Goal: Task Accomplishment & Management: Complete application form

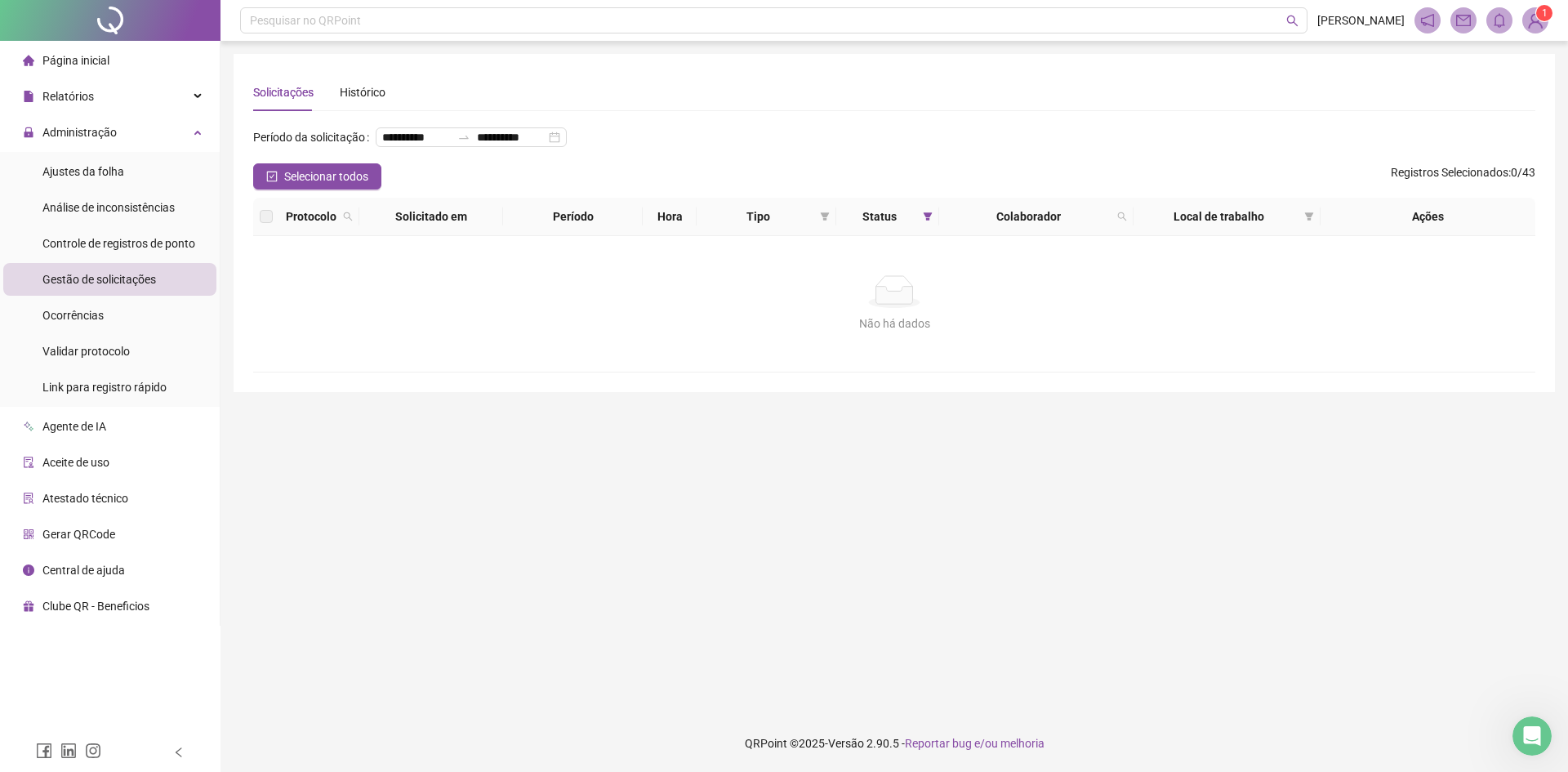
click at [106, 286] on span "Gestão de solicitações" at bounding box center [100, 279] width 113 height 13
click at [130, 255] on div "Controle de registros de ponto" at bounding box center [119, 243] width 153 height 33
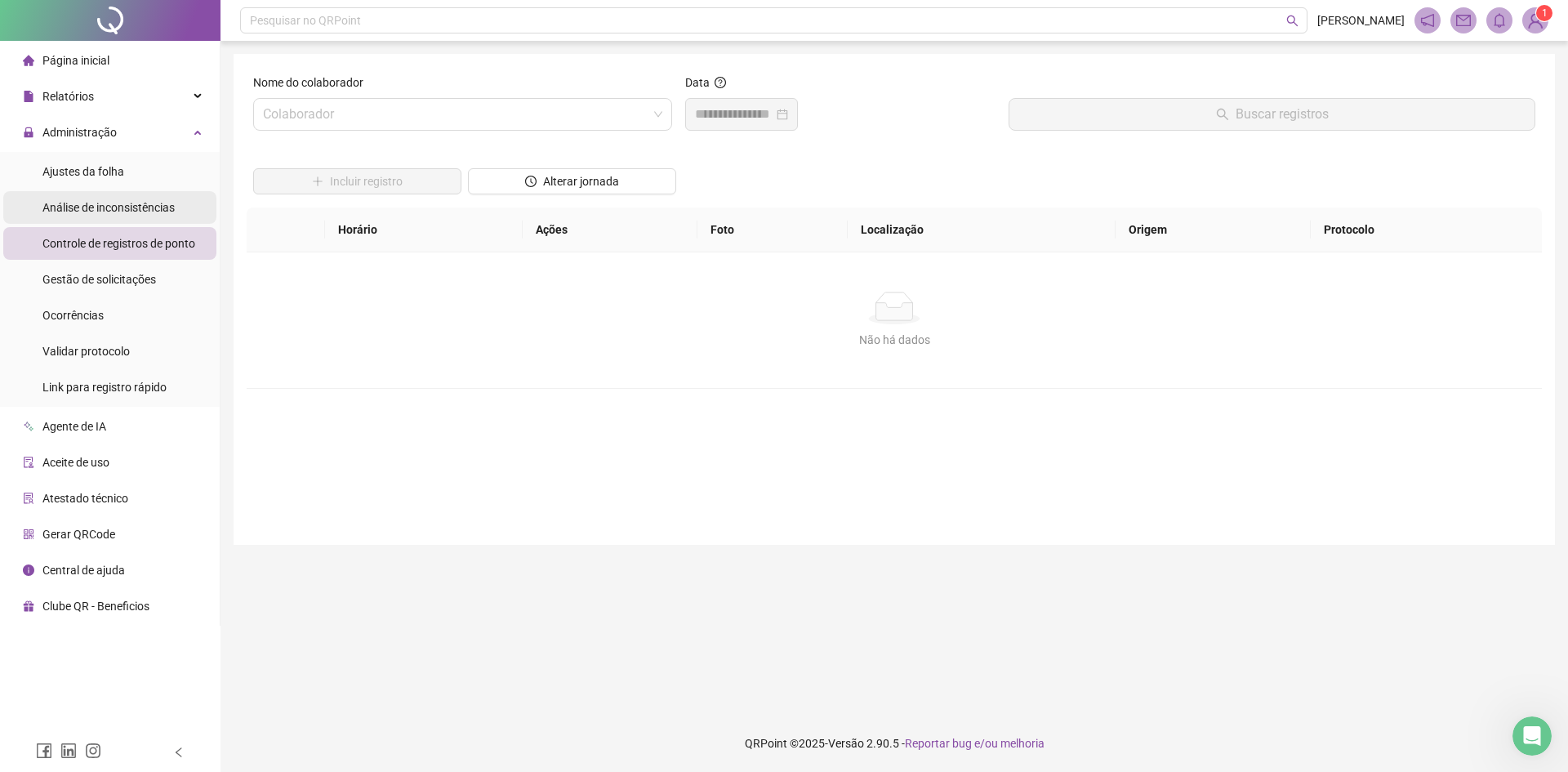
click at [148, 208] on span "Análise de inconsistências" at bounding box center [109, 207] width 132 height 13
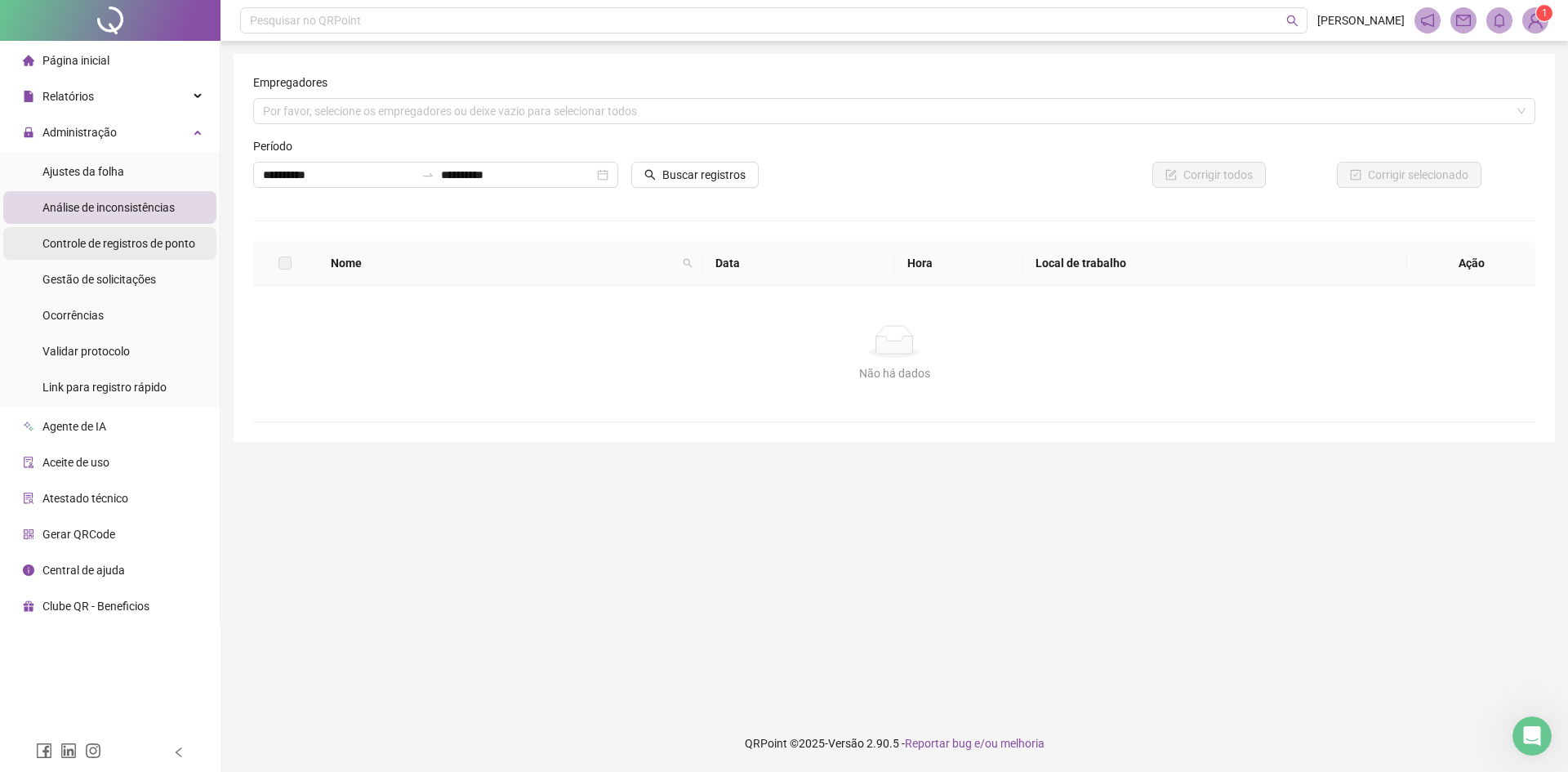
click at [140, 241] on span "Controle de registros de ponto" at bounding box center [119, 244] width 153 height 13
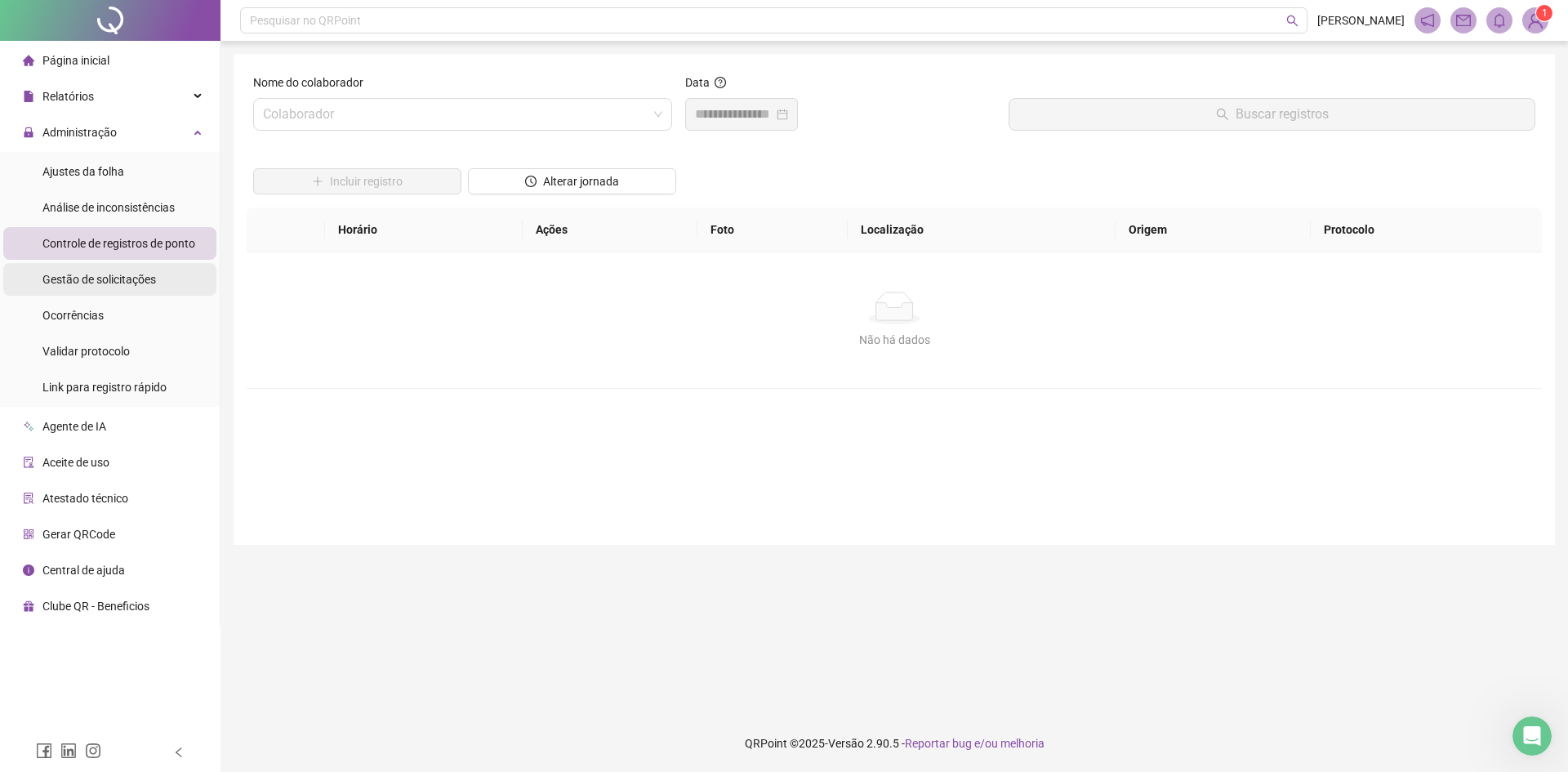
click at [137, 270] on div "Gestão de solicitações" at bounding box center [100, 279] width 113 height 33
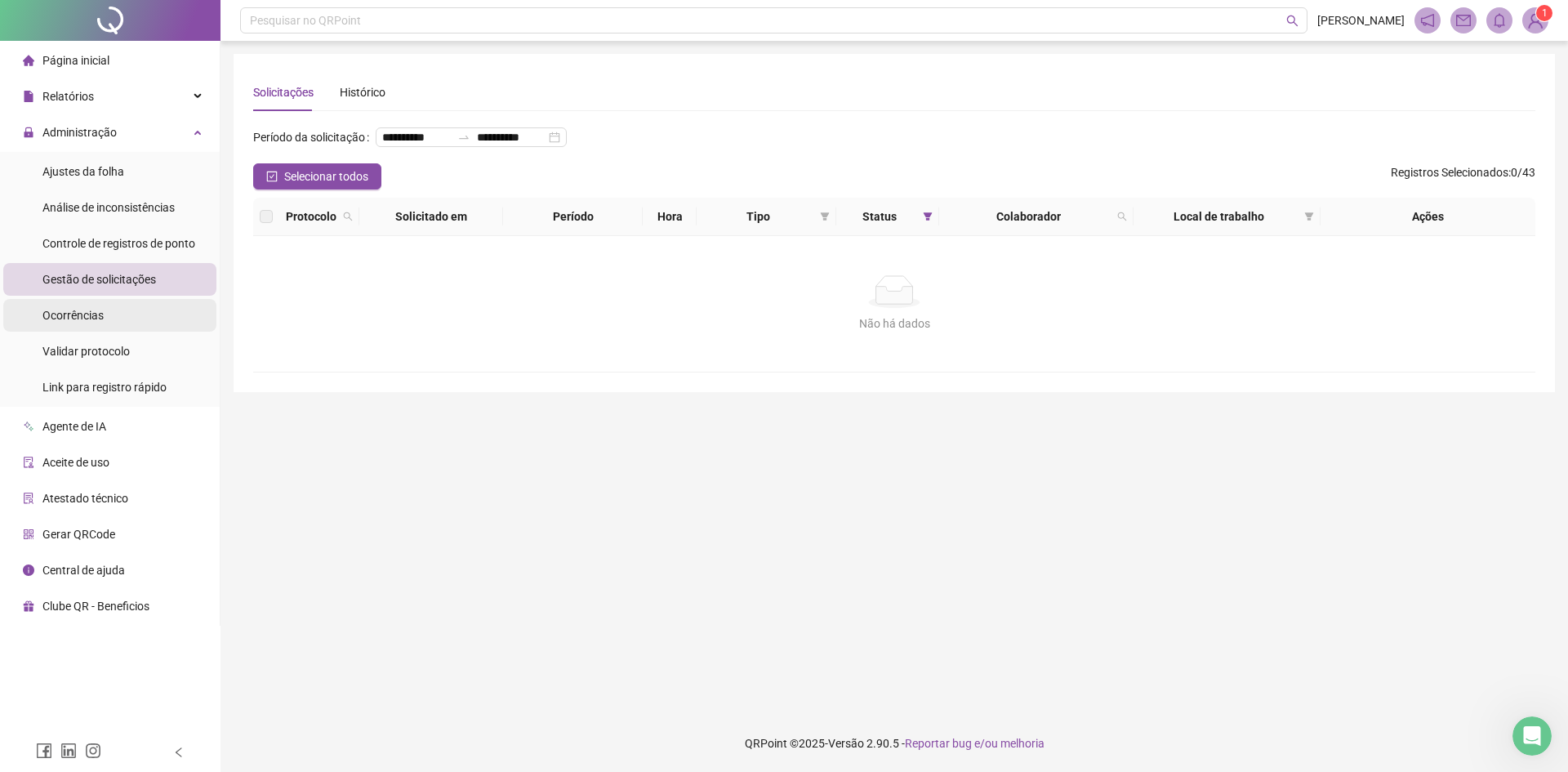
click at [117, 308] on li "Ocorrências" at bounding box center [110, 314] width 213 height 33
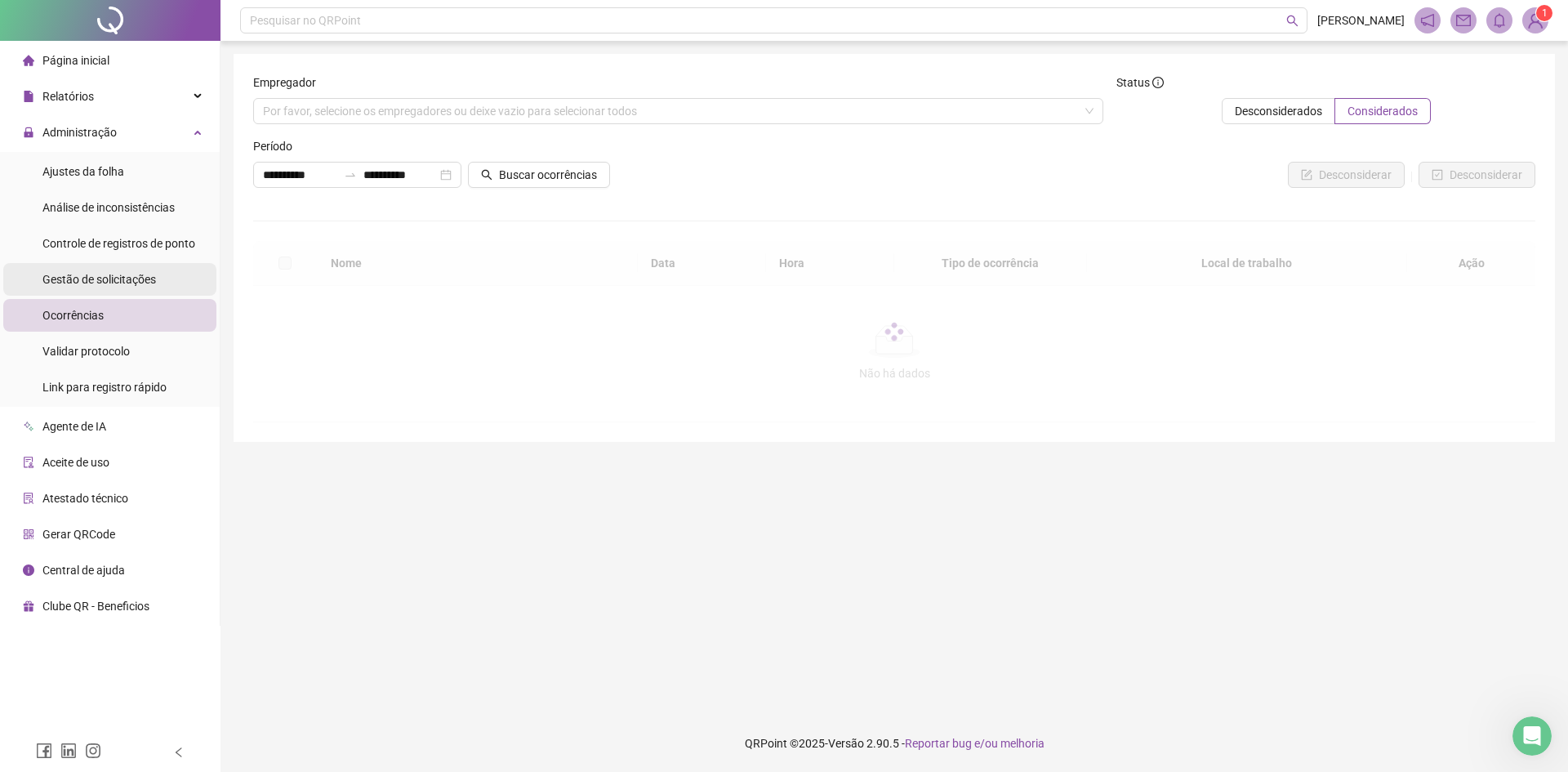
click at [149, 275] on span "Gestão de solicitações" at bounding box center [100, 279] width 113 height 13
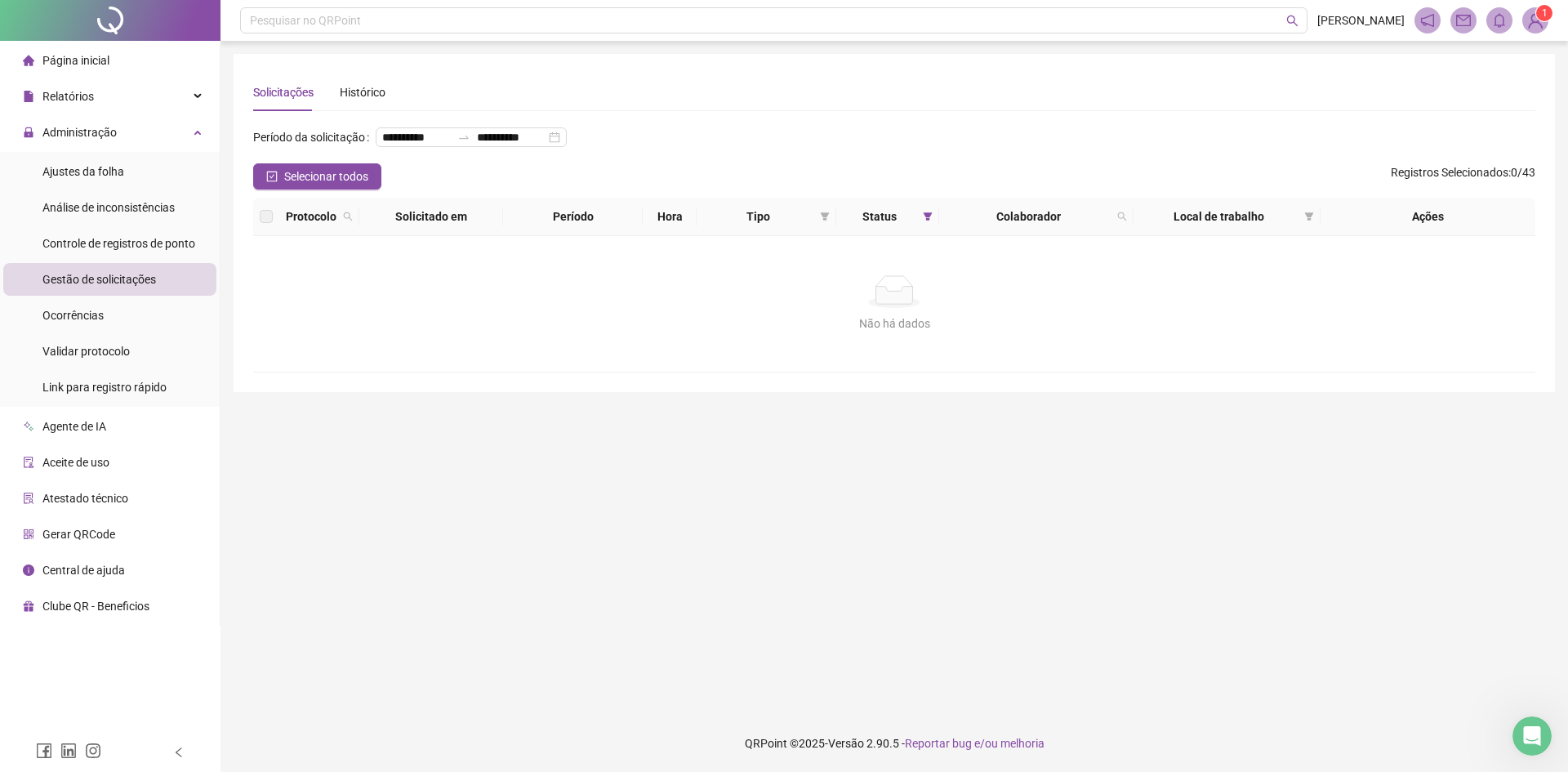
click at [143, 276] on span "Gestão de solicitações" at bounding box center [100, 279] width 113 height 13
click at [127, 286] on span "Gestão de solicitações" at bounding box center [100, 279] width 113 height 13
click at [148, 248] on span "Controle de registros de ponto" at bounding box center [119, 244] width 153 height 13
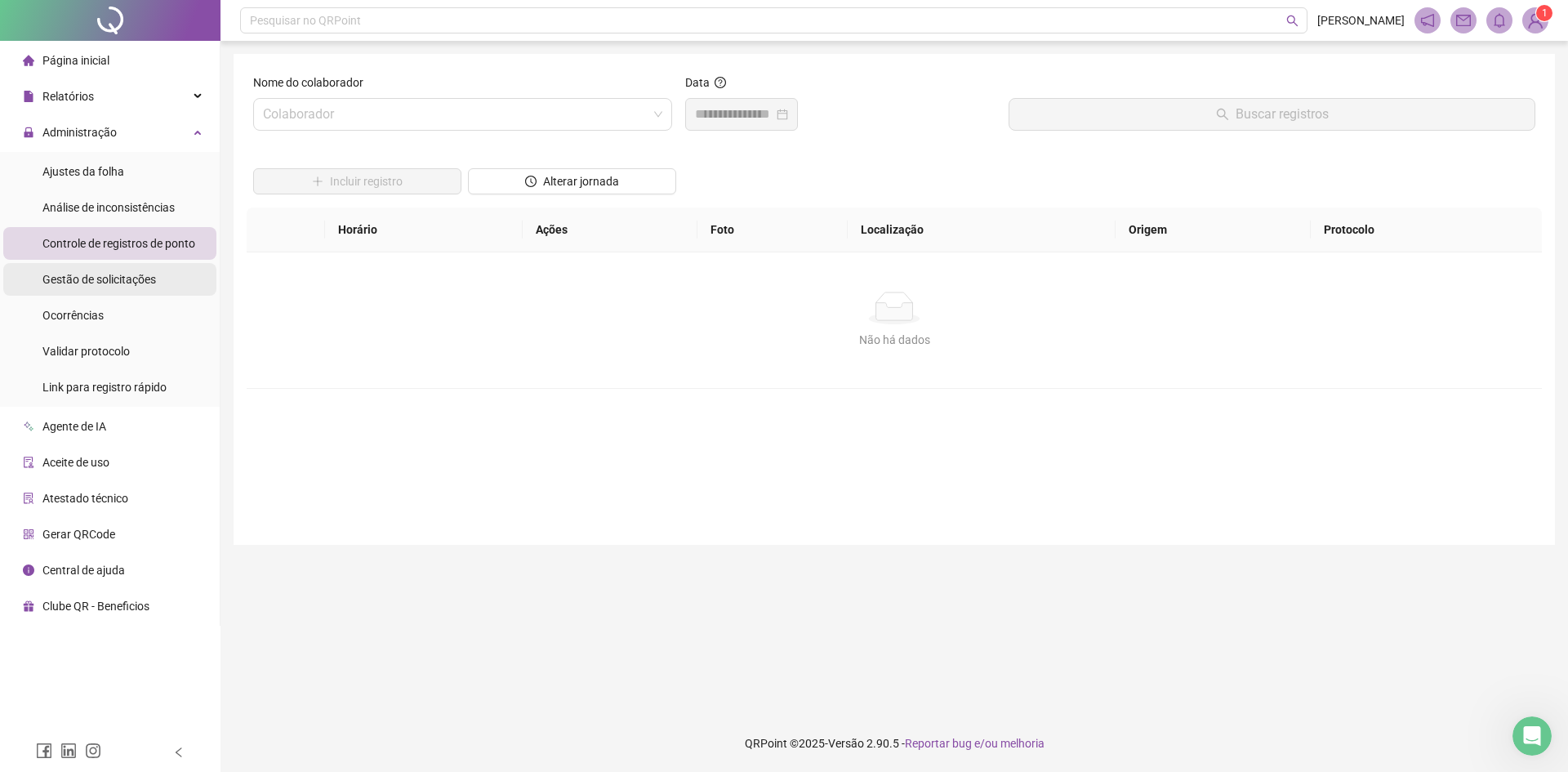
click at [148, 282] on span "Gestão de solicitações" at bounding box center [100, 279] width 113 height 13
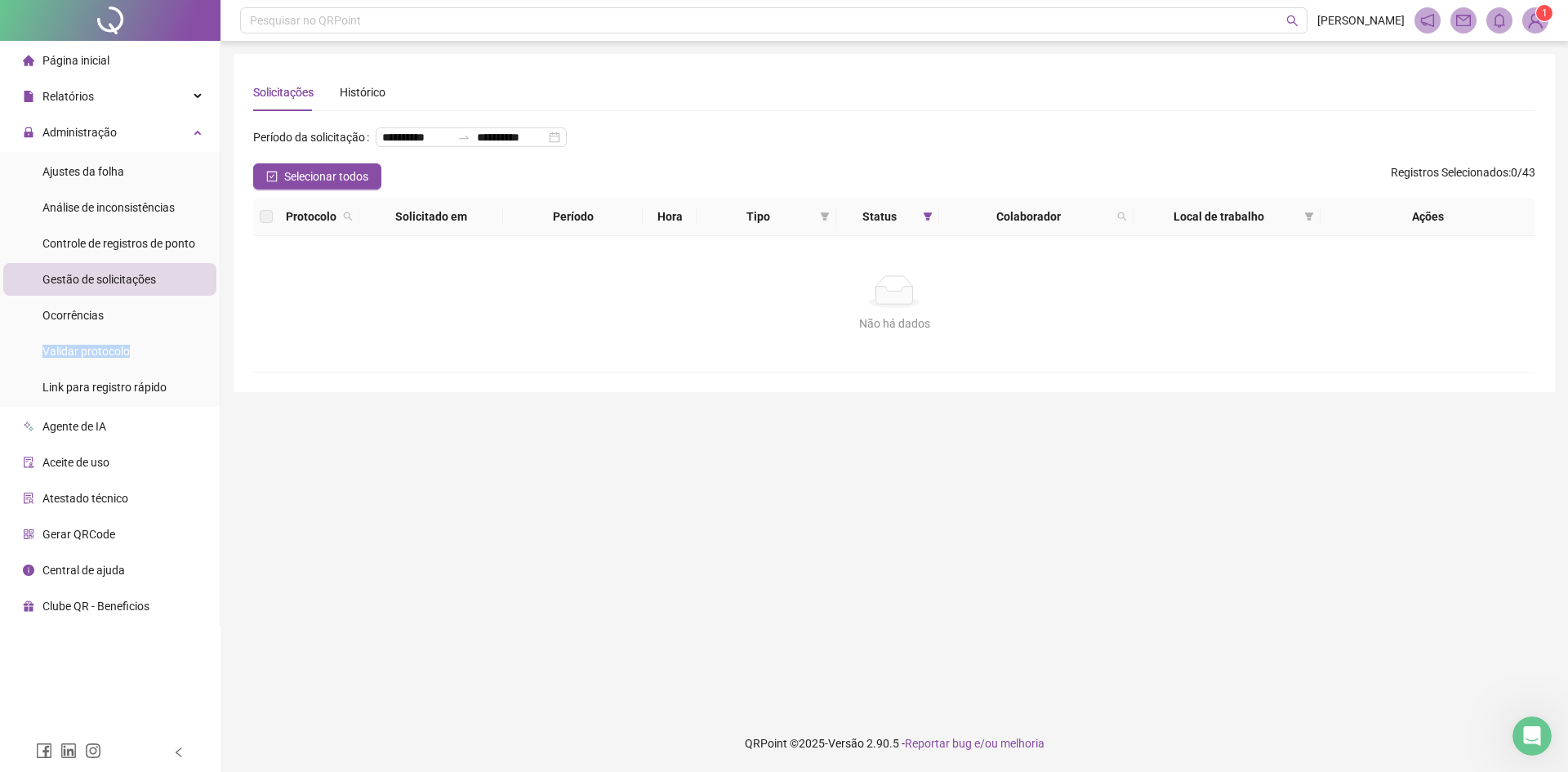
click at [146, 334] on ul "Ajustes da folha Análise de inconsistências Controle de registros de ponto Gest…" at bounding box center [110, 279] width 219 height 255
click at [100, 160] on div "Ajustes da folha" at bounding box center [84, 171] width 82 height 33
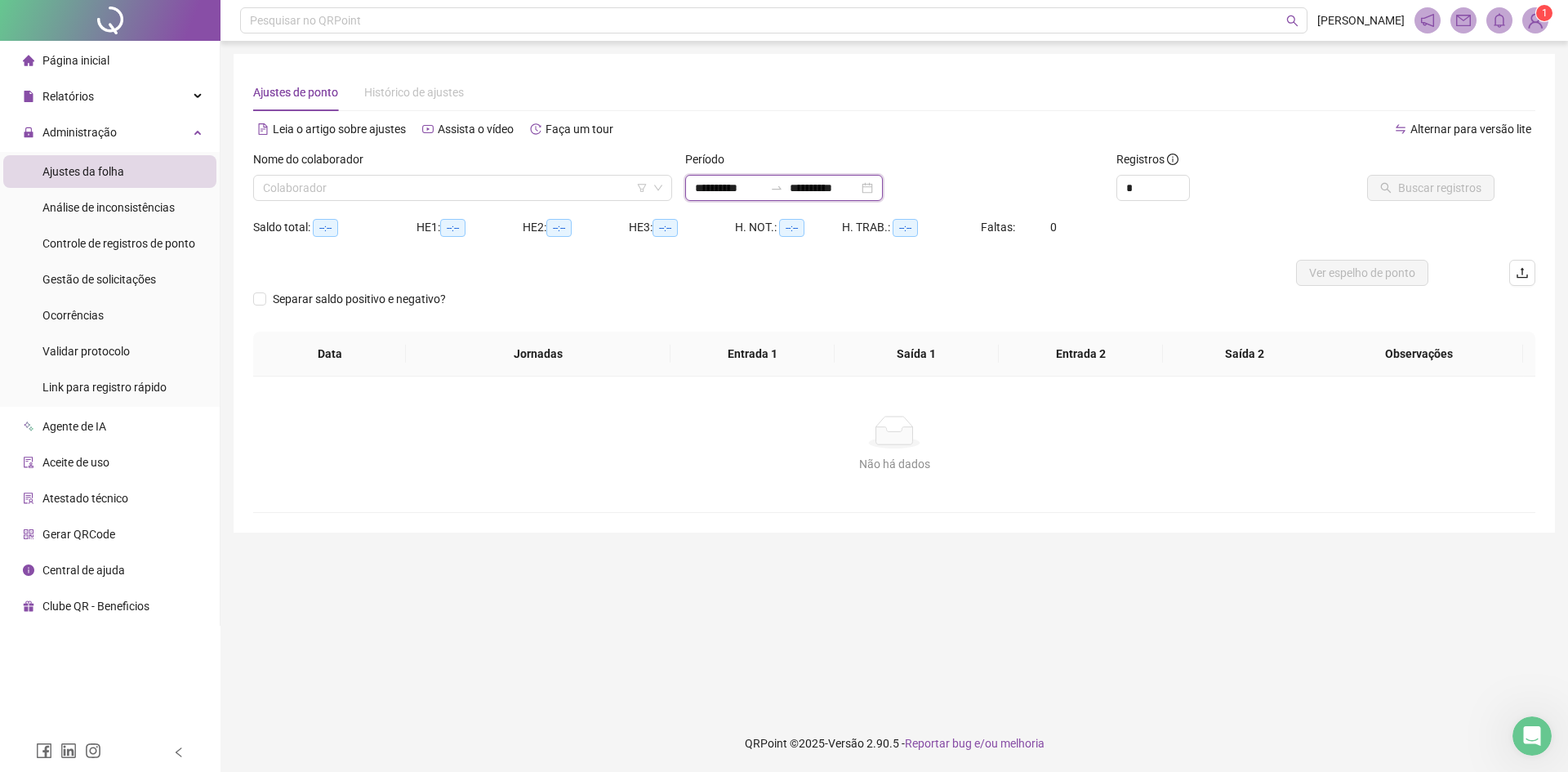
click at [735, 190] on input "**********" at bounding box center [729, 187] width 69 height 18
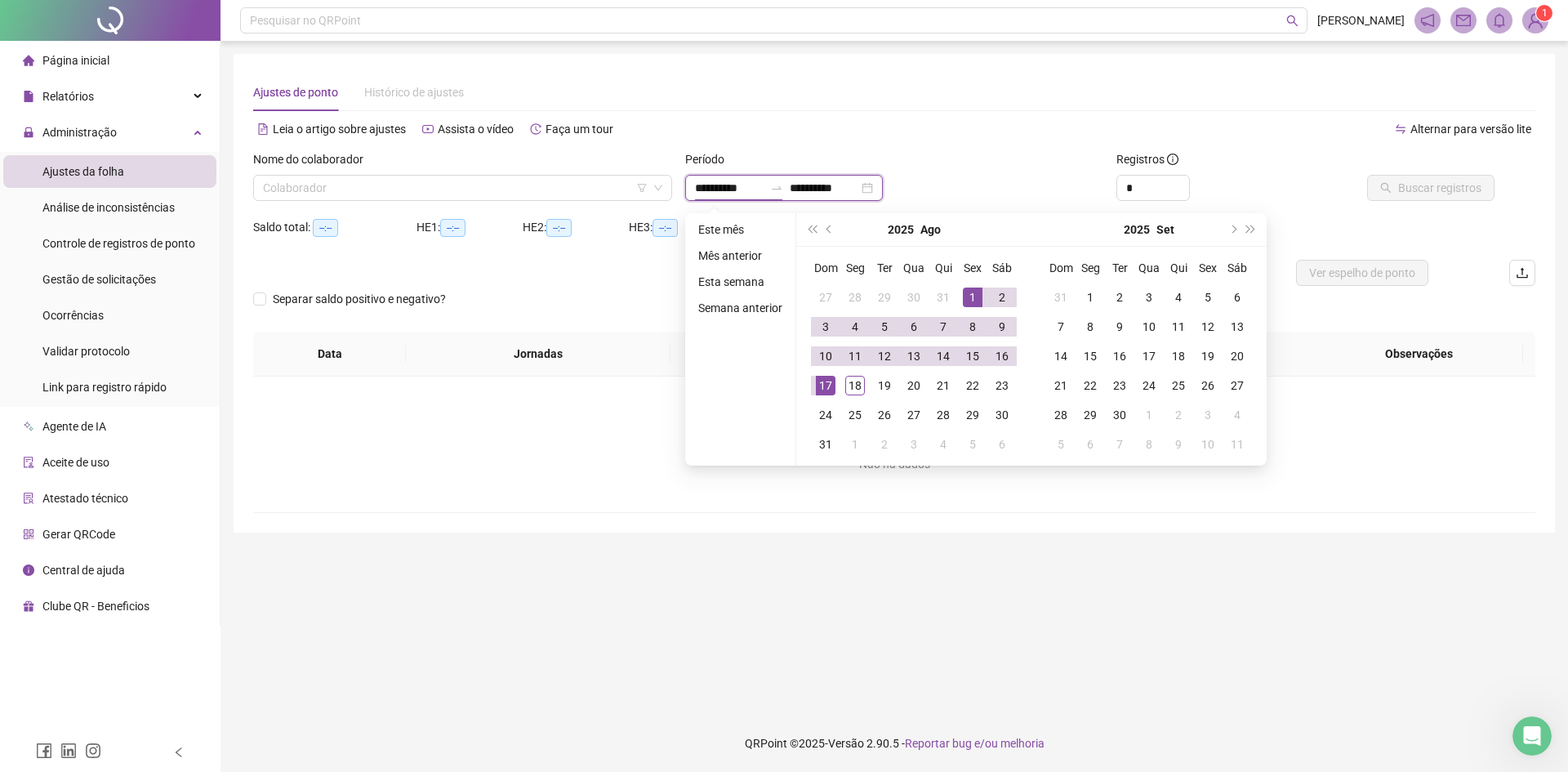
type input "**********"
click at [945, 353] on div "14" at bounding box center [943, 355] width 20 height 20
type input "**********"
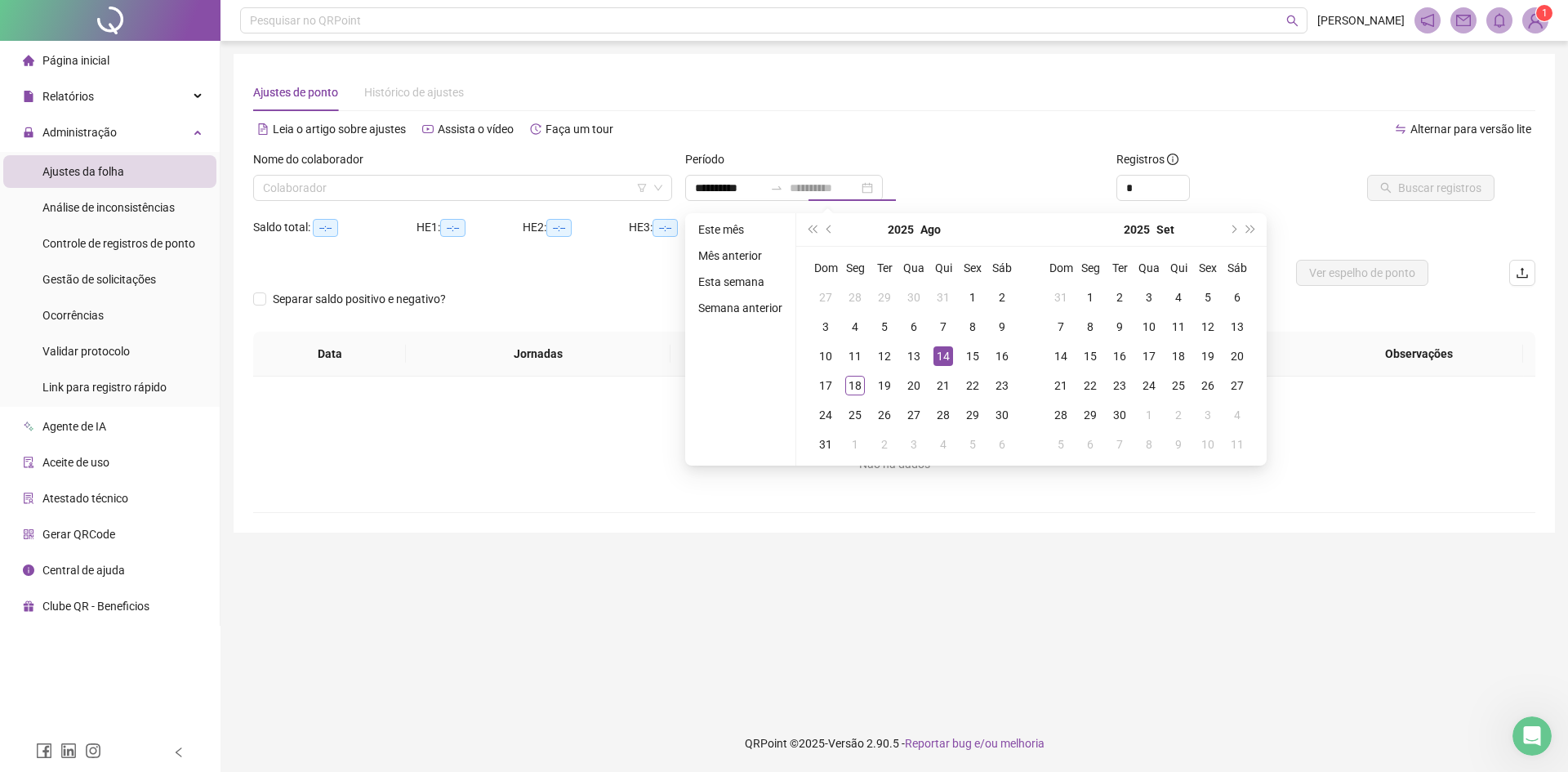
click at [945, 357] on div "14" at bounding box center [943, 355] width 20 height 20
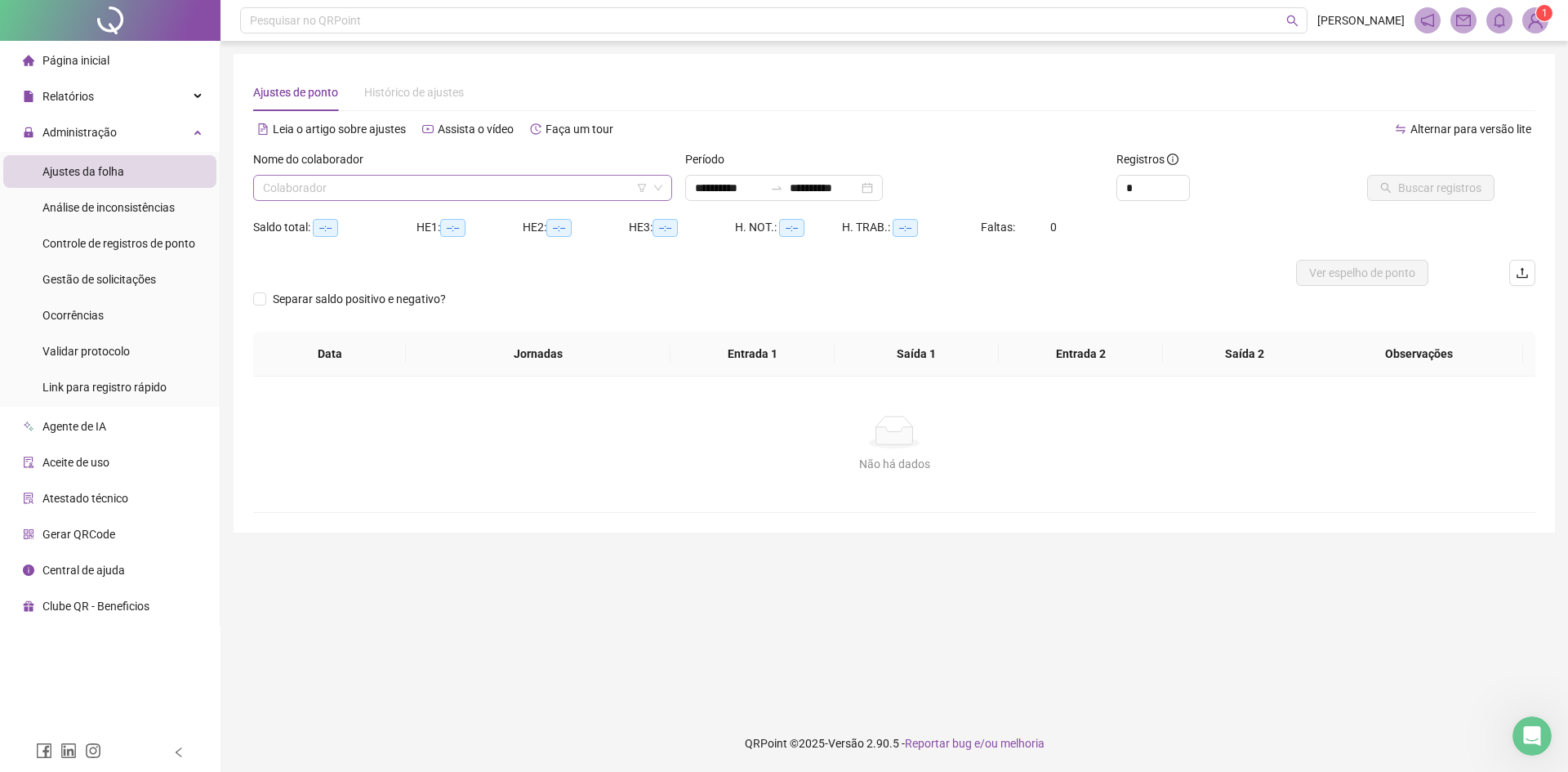
click at [505, 192] on input "search" at bounding box center [456, 188] width 385 height 24
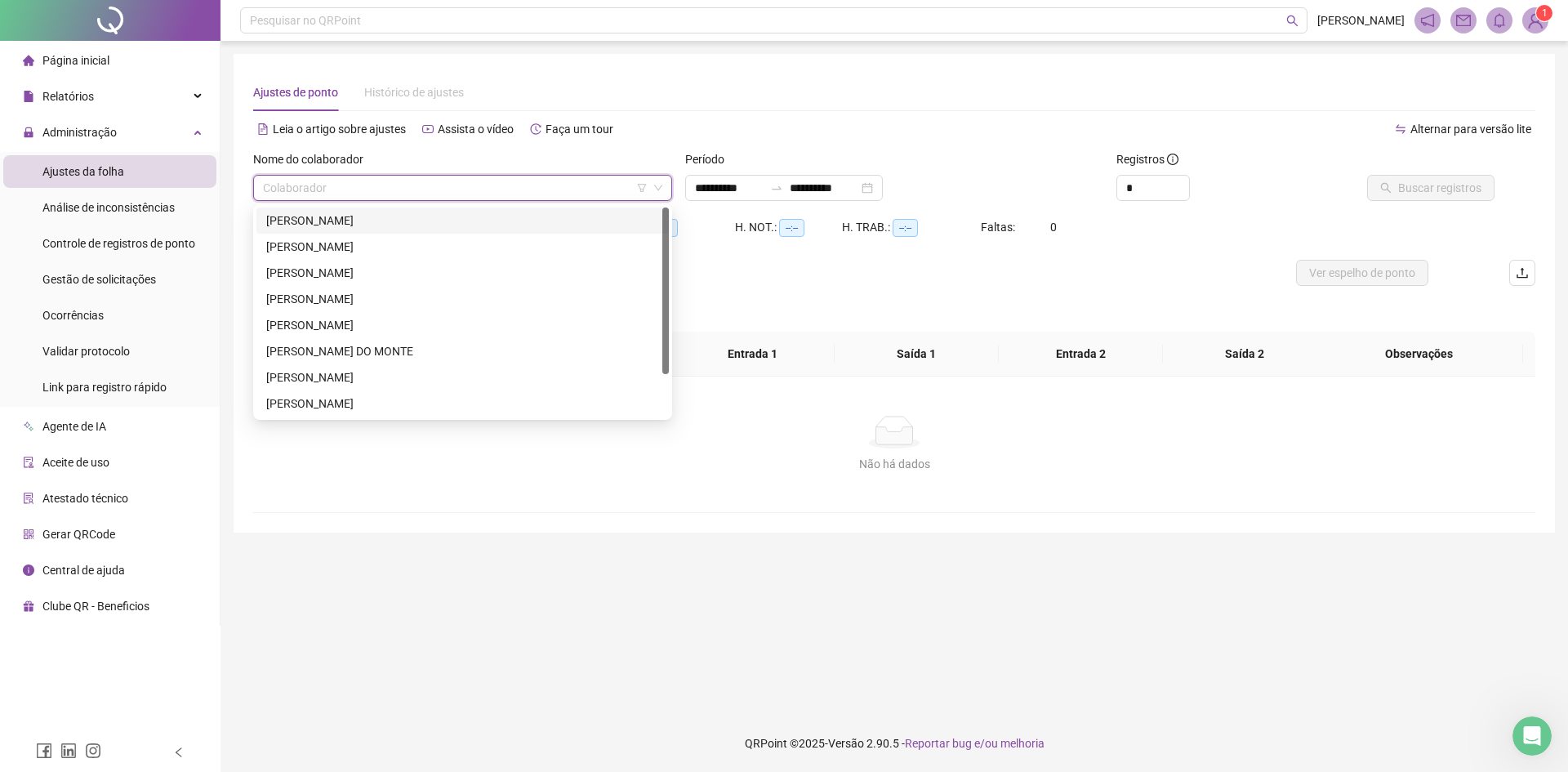
click at [409, 223] on div "[PERSON_NAME]" at bounding box center [462, 220] width 392 height 18
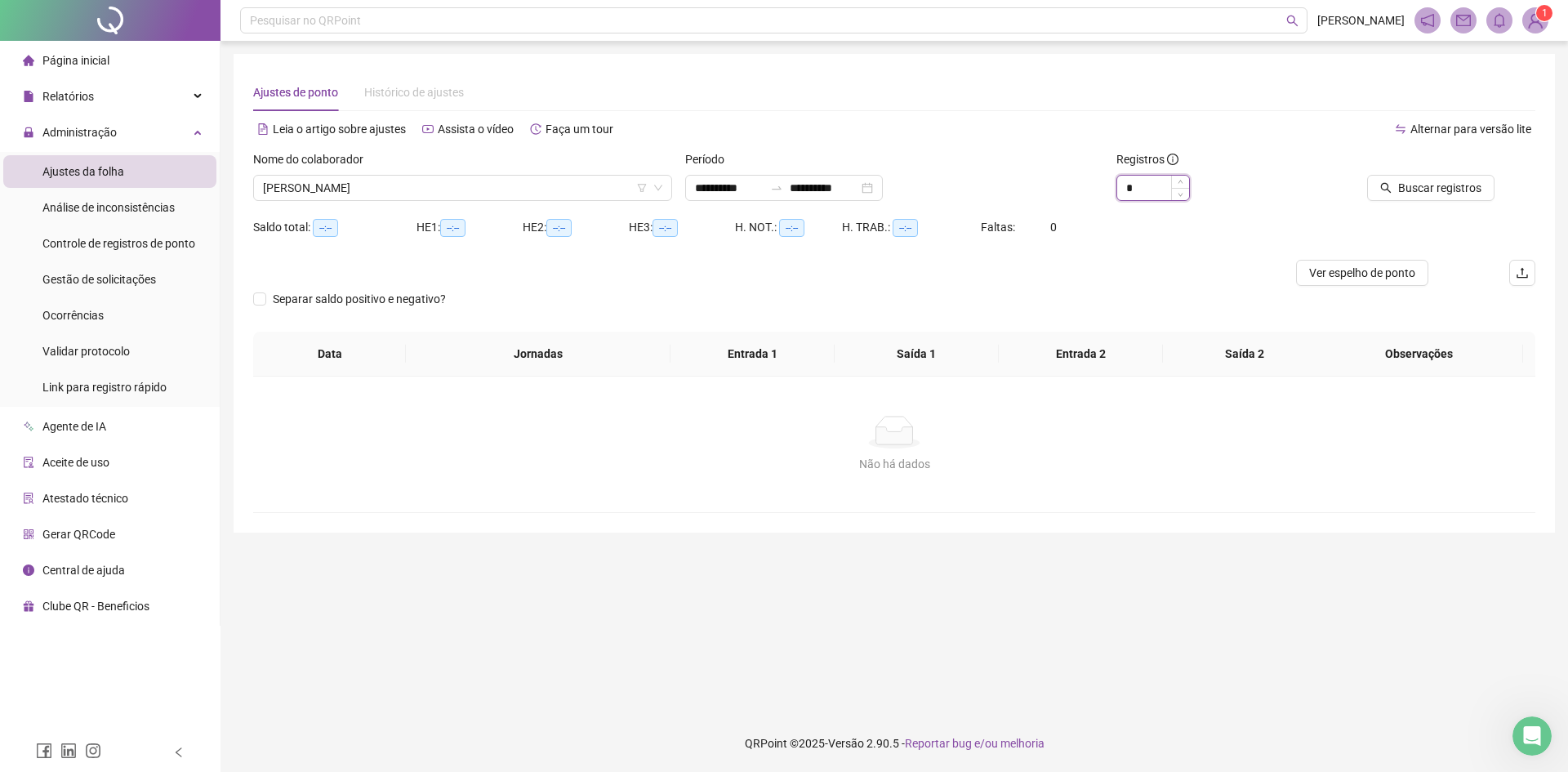
click at [1131, 181] on input "*" at bounding box center [1153, 188] width 72 height 24
type input "*"
click at [1450, 187] on span "Buscar registros" at bounding box center [1441, 187] width 84 height 18
